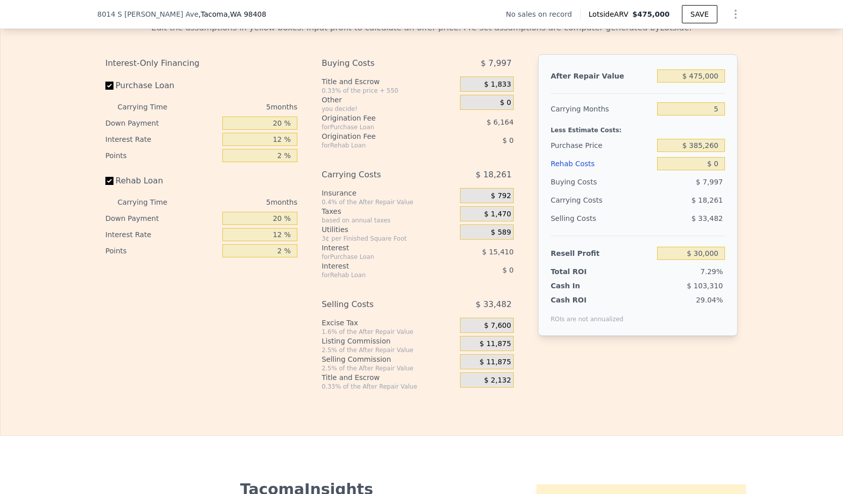
scroll to position [1548, 0]
click at [706, 82] on input "$ 475,000" at bounding box center [691, 74] width 68 height 13
type input "$ 4"
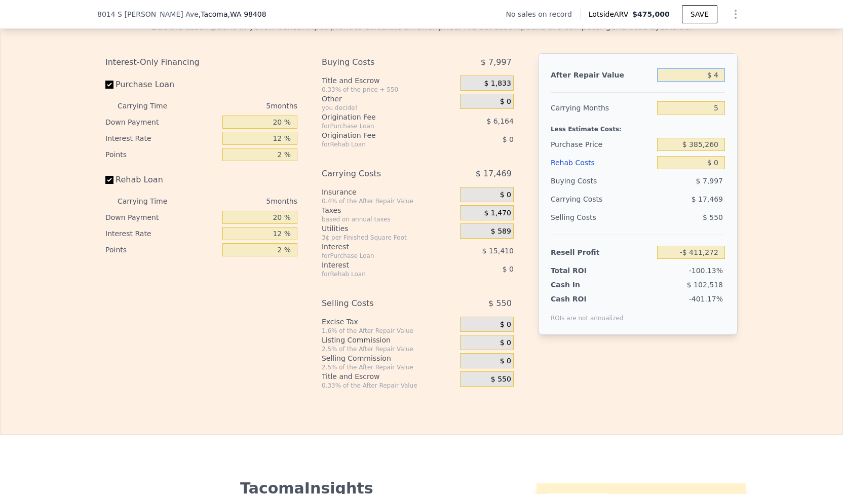
type input "-$ 411,272"
type input "$ 42"
type input "-$ 411,237"
type input "$ 425"
type input "-$ 410,882"
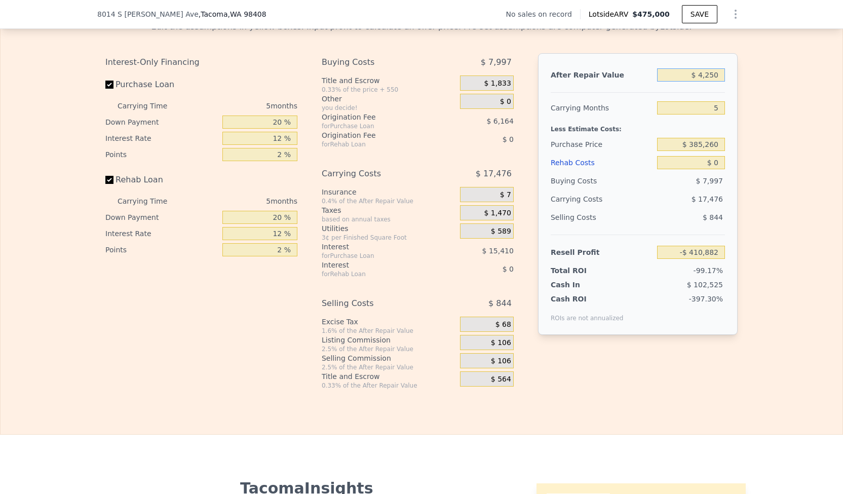
type input "$ 42,500"
type input "-$ 371,795"
type input "$ 425,000"
type input "-$ 16,449"
type input "$ 4,250,000"
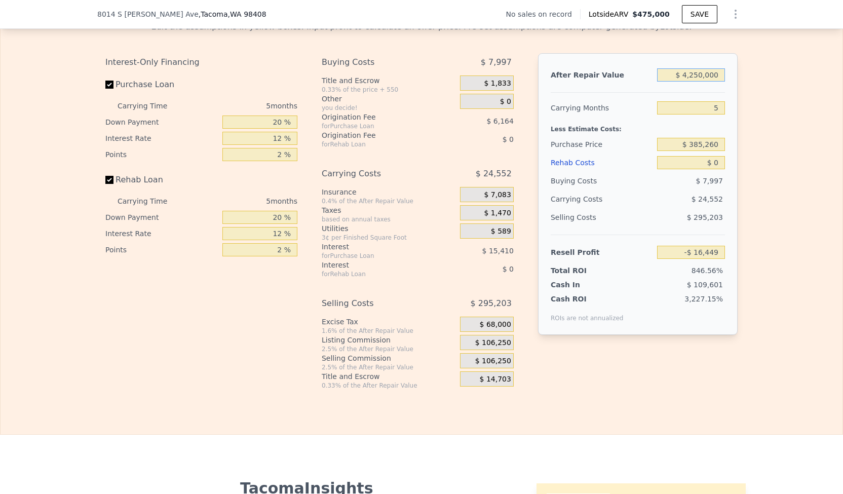
type input "$ 3,536,988"
type input "$ 425,000"
type input "-$ 16,449"
type input "$ 425,000"
click at [718, 114] on input "5" at bounding box center [691, 107] width 68 height 13
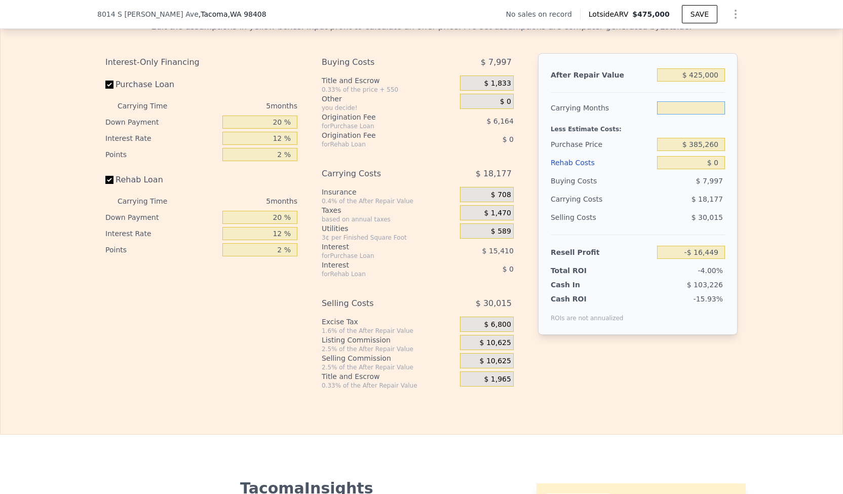
type input "3"
type input "-$ 9,178"
type input "3"
click at [707, 151] on input "$ 385,260" at bounding box center [691, 144] width 68 height 13
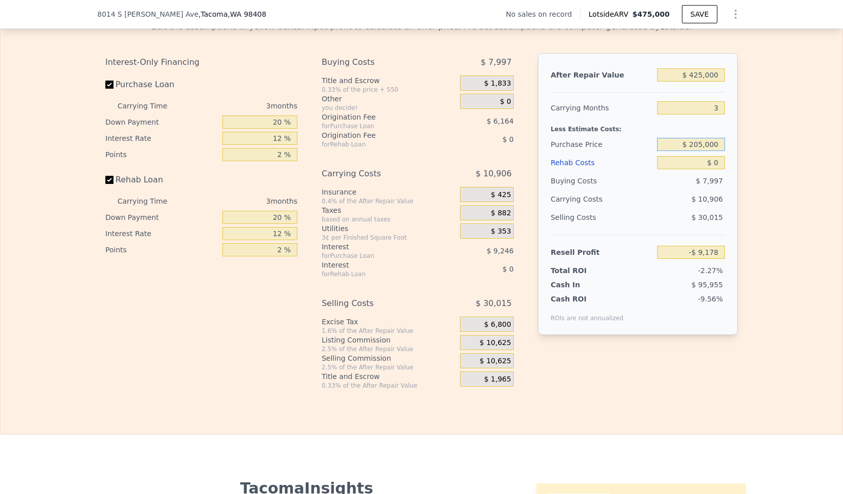
type input "$ 205,000"
click at [714, 169] on input "$ 0" at bounding box center [691, 162] width 68 height 13
type input "$ 178,892"
click at [714, 169] on input "$ 0" at bounding box center [691, 162] width 68 height 13
type input "$ 4"
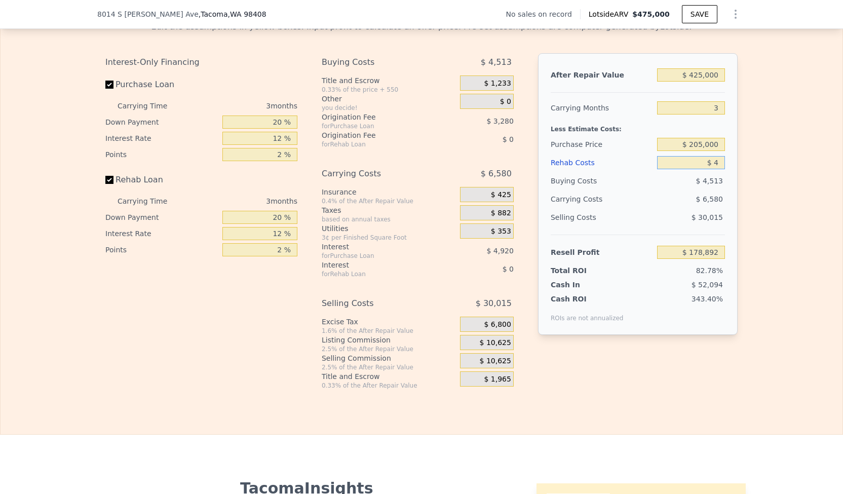
type input "$ 178,888"
type input "$ 400"
type input "$ 178,851"
type input "$ 4,000"
type input "$ 174,732"
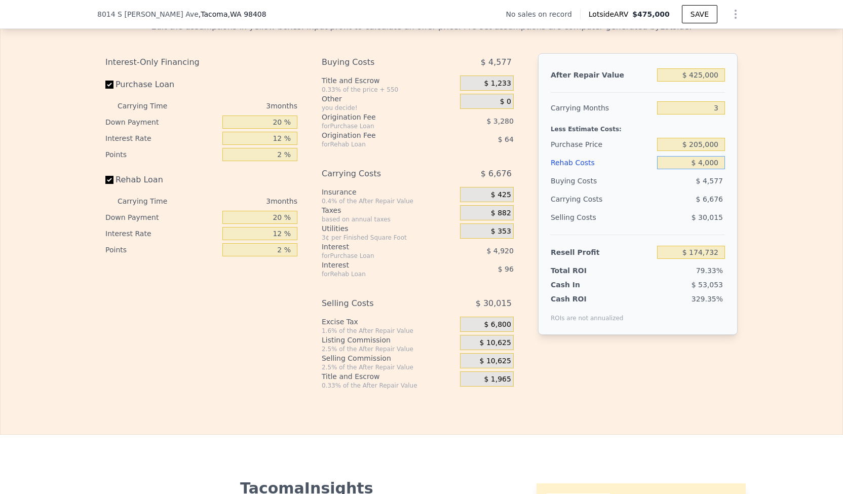
type input "$ 40,000"
type input "$ 137,292"
type input "$ 40,000"
click at [749, 225] on div "Edit the assumptions in yellow boxes. Input profit to calculate an offer price.…" at bounding box center [422, 201] width 842 height 377
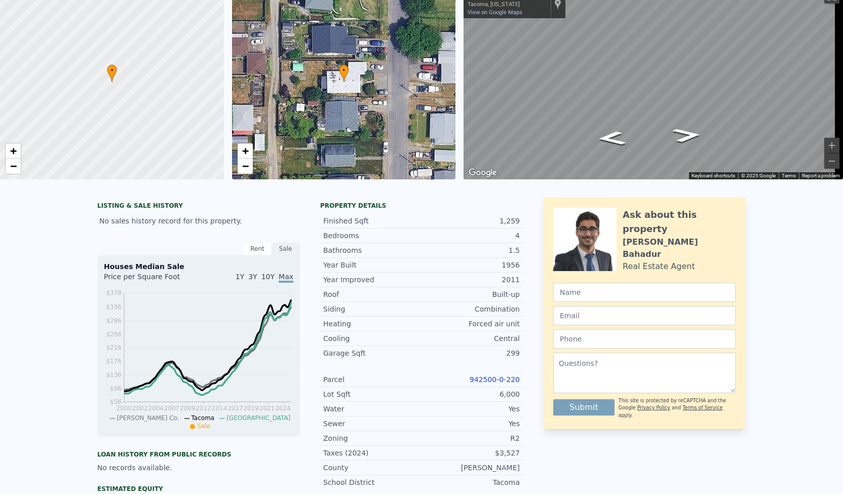
scroll to position [4, 0]
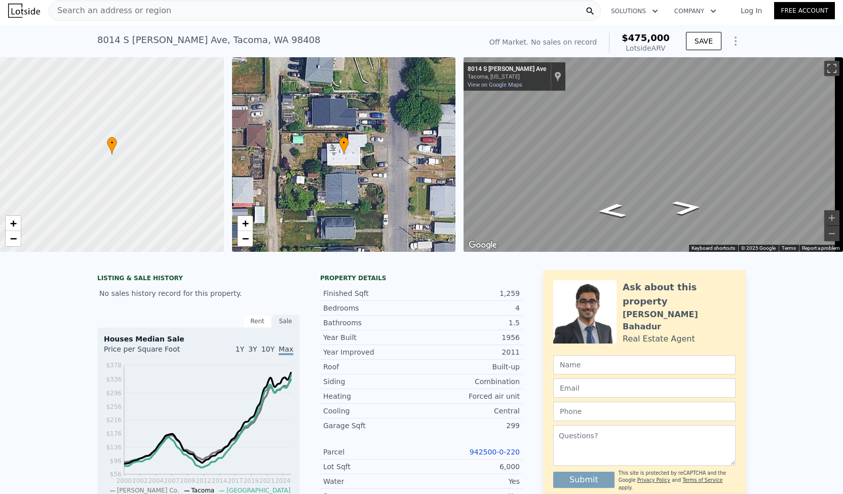
click at [167, 40] on div "[STREET_ADDRESS][PERSON_NAME]" at bounding box center [208, 40] width 223 height 14
copy div "[STREET_ADDRESS][PERSON_NAME] No sales on record (~ARV $475k )"
type input "$ 475,000"
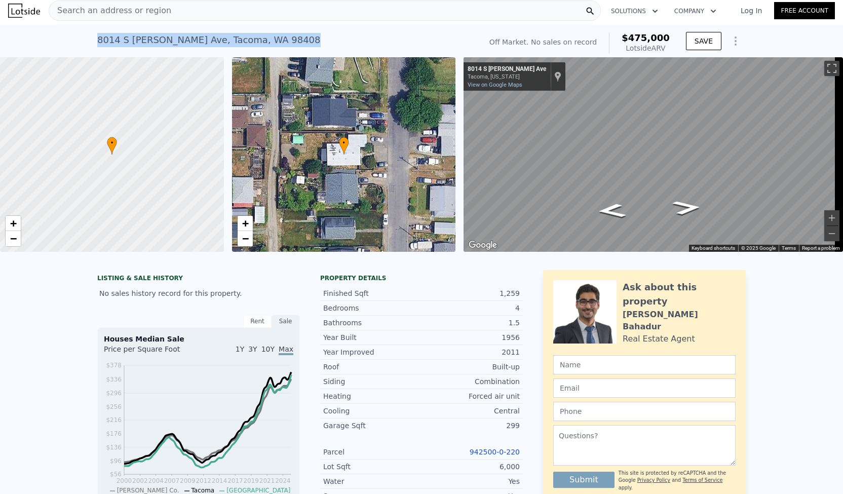
type input "5"
type input "$ 0"
type input "$ 30,000"
